Goal: Check status

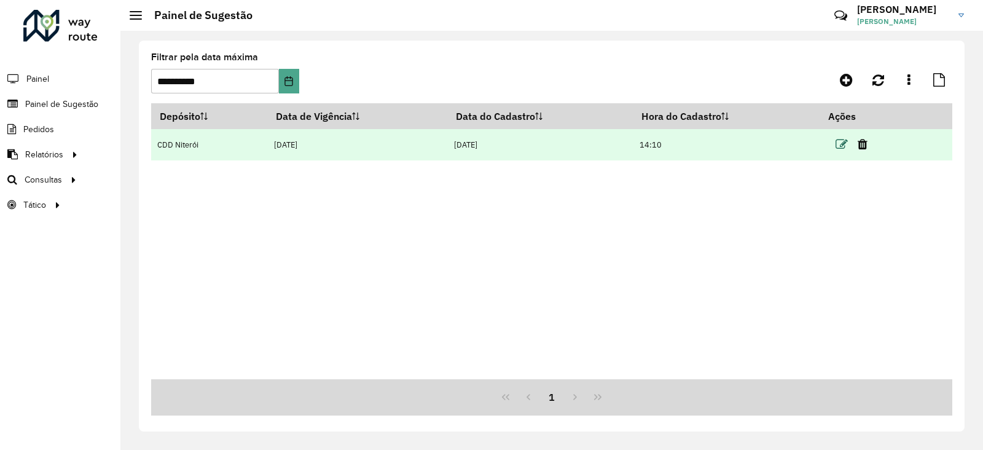
click at [848, 146] on icon at bounding box center [842, 144] width 12 height 12
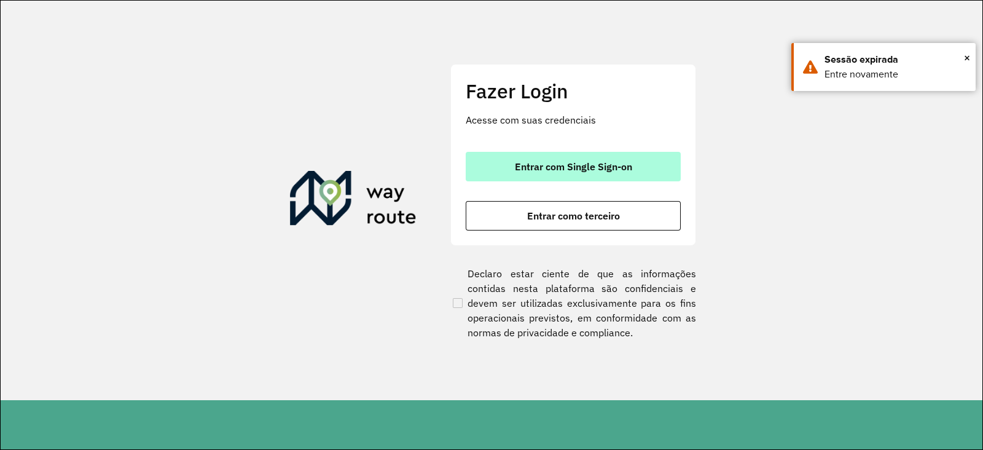
click at [616, 165] on span "Entrar com Single Sign-on" at bounding box center [573, 167] width 117 height 10
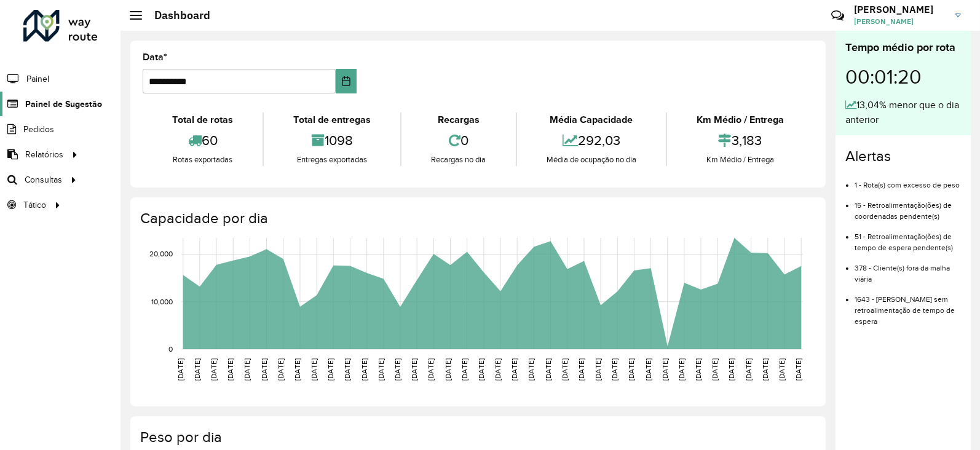
click at [71, 100] on span "Painel de Sugestão" at bounding box center [63, 104] width 77 height 13
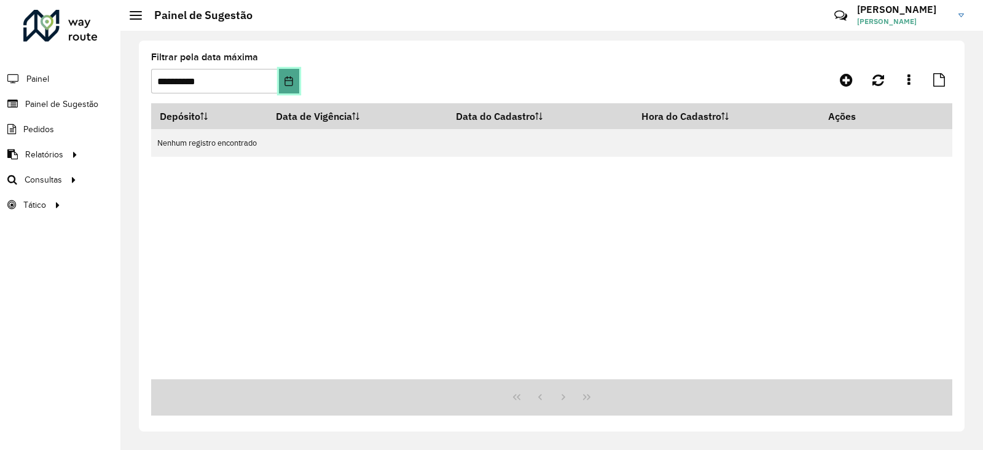
click at [290, 82] on icon "Choose Date" at bounding box center [289, 81] width 10 height 10
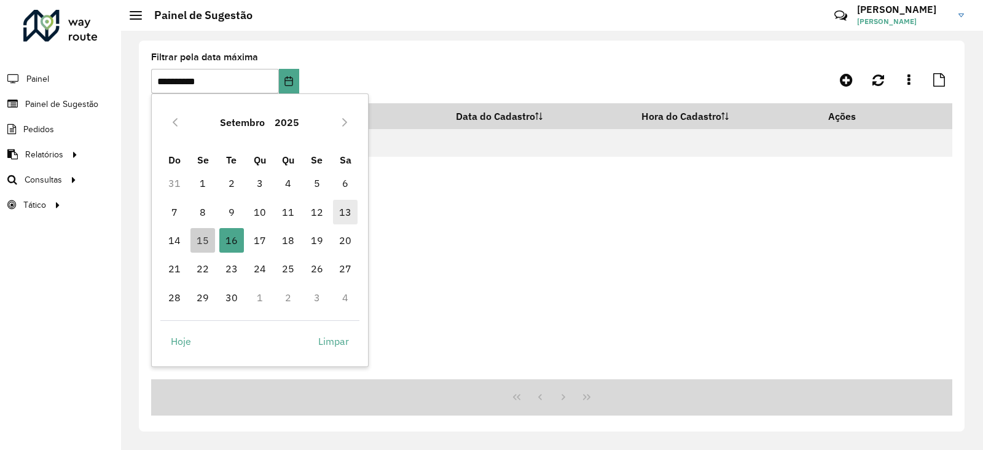
click at [342, 203] on span "13" at bounding box center [345, 212] width 25 height 25
type input "**********"
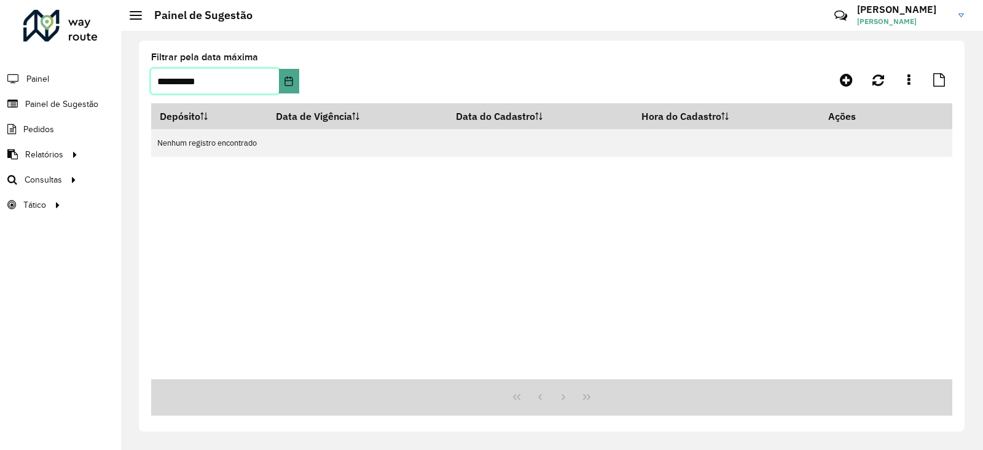
click at [342, 203] on span "13" at bounding box center [345, 212] width 25 height 25
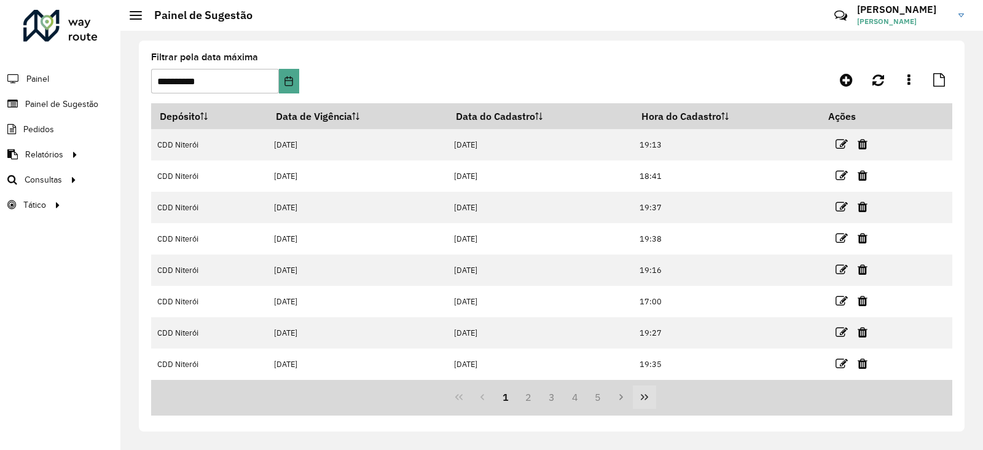
click at [636, 403] on button "Last Page" at bounding box center [644, 396] width 23 height 23
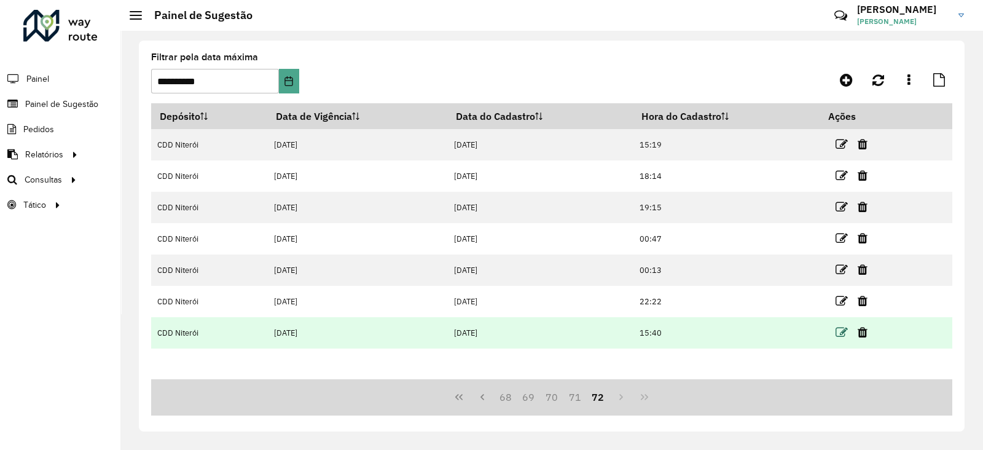
click at [839, 333] on icon at bounding box center [842, 332] width 12 height 12
